Goal: Task Accomplishment & Management: Use online tool/utility

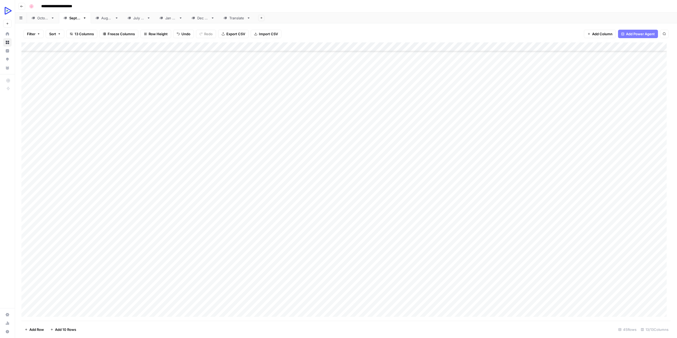
scroll to position [148, 0]
drag, startPoint x: 154, startPoint y: 54, endPoint x: 142, endPoint y: 298, distance: 243.7
click at [142, 298] on div "Add Column" at bounding box center [345, 181] width 649 height 278
